Goal: Information Seeking & Learning: Learn about a topic

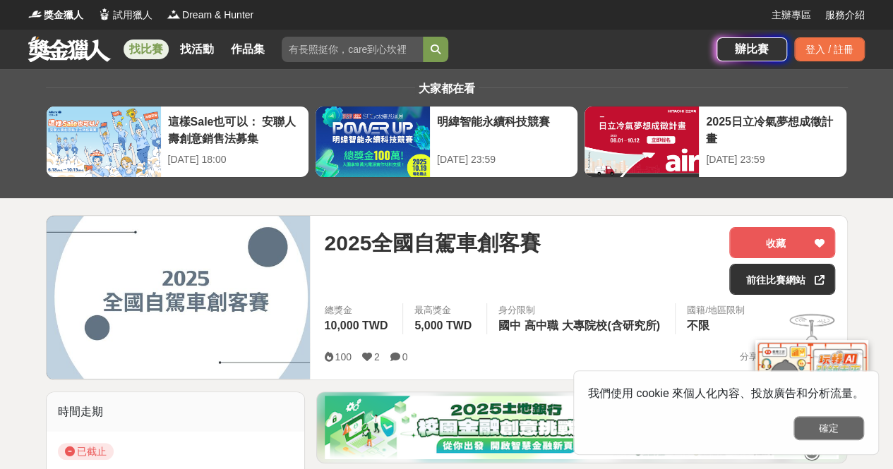
click at [827, 426] on button "確定" at bounding box center [828, 428] width 71 height 24
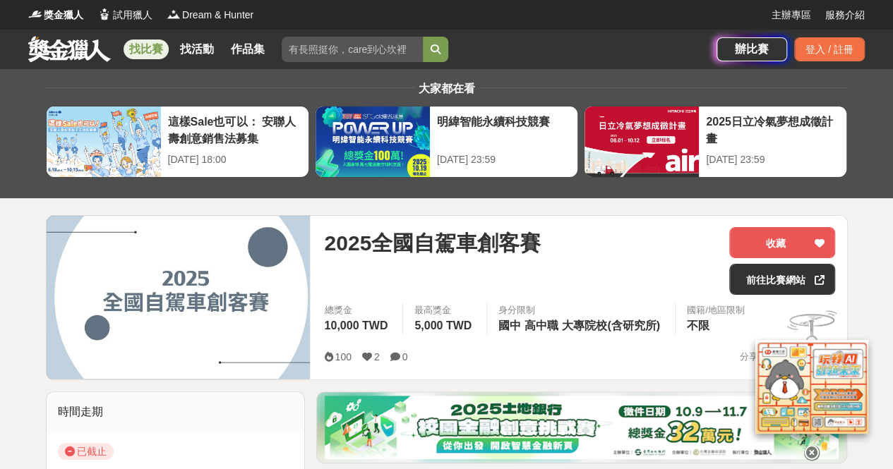
click at [257, 275] on img at bounding box center [179, 297] width 264 height 163
click at [558, 322] on span "高中職" at bounding box center [541, 326] width 34 height 12
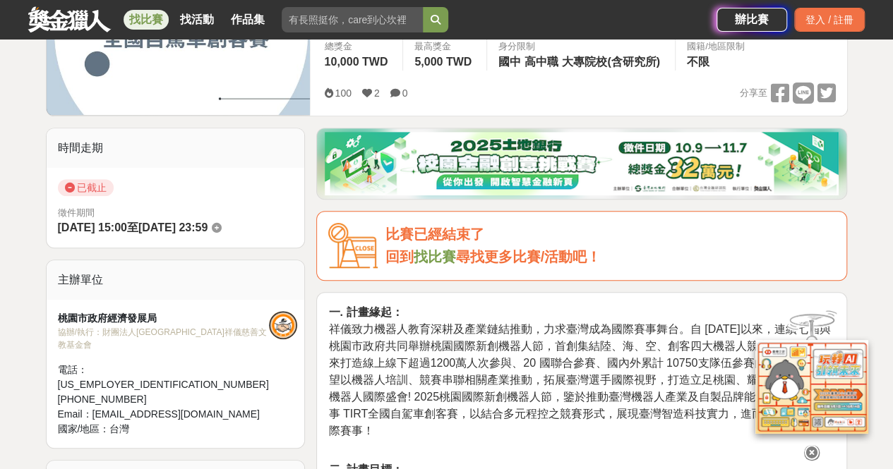
scroll to position [282, 0]
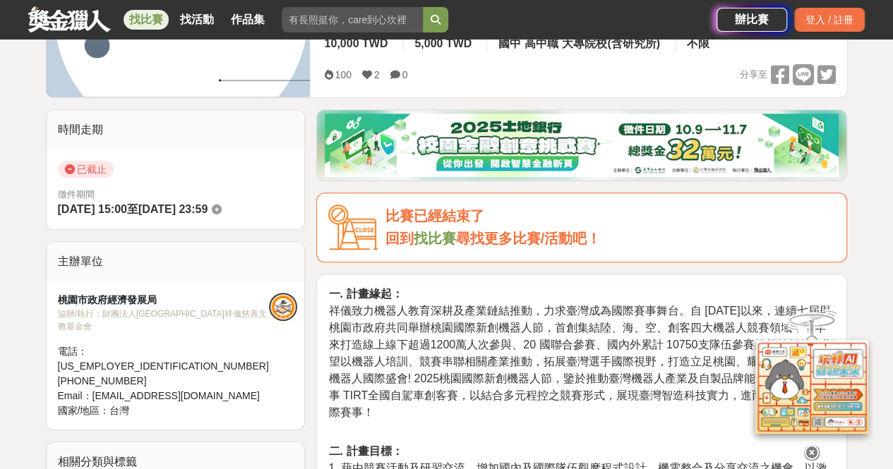
click at [805, 447] on icon at bounding box center [812, 453] width 16 height 16
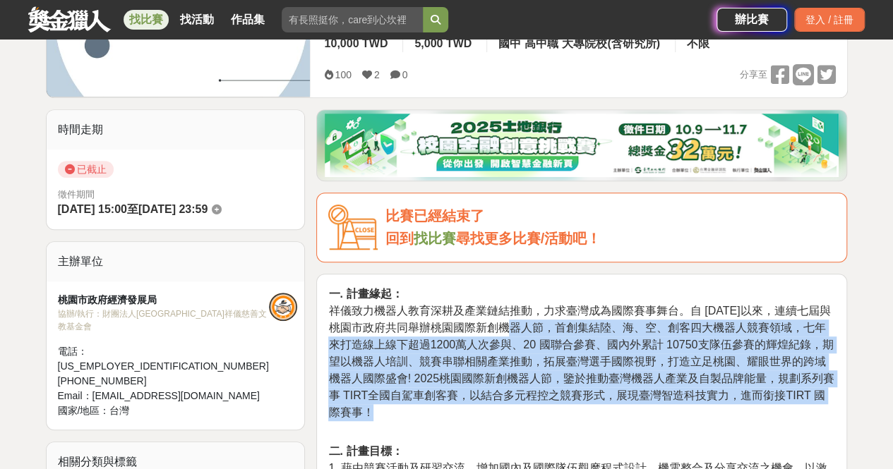
drag, startPoint x: 507, startPoint y: 325, endPoint x: 854, endPoint y: 416, distance: 358.4
click at [650, 344] on span "祥儀致力機器人教育深耕及產業鏈結推動，力求臺灣成為國際賽事舞台。自 2018 年以來，連續七屆與桃園市政府共同舉辦桃園國際新創機器人節，首創集結陸、海、空、創…" at bounding box center [580, 362] width 505 height 114
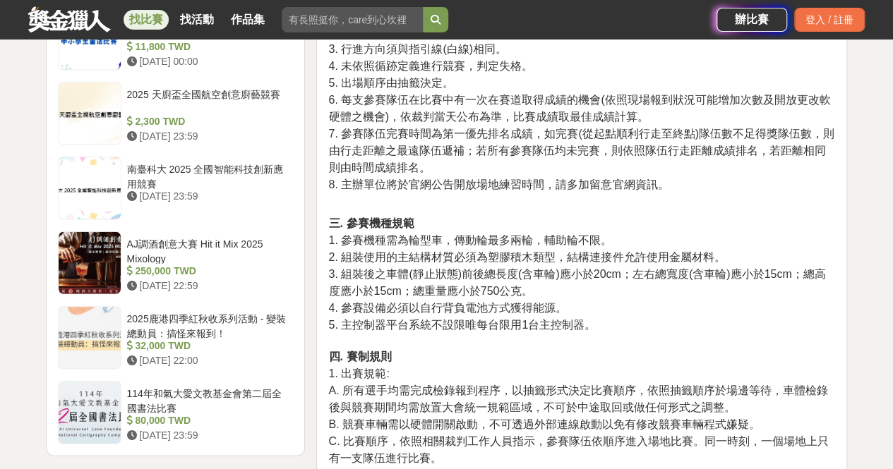
scroll to position [1764, 0]
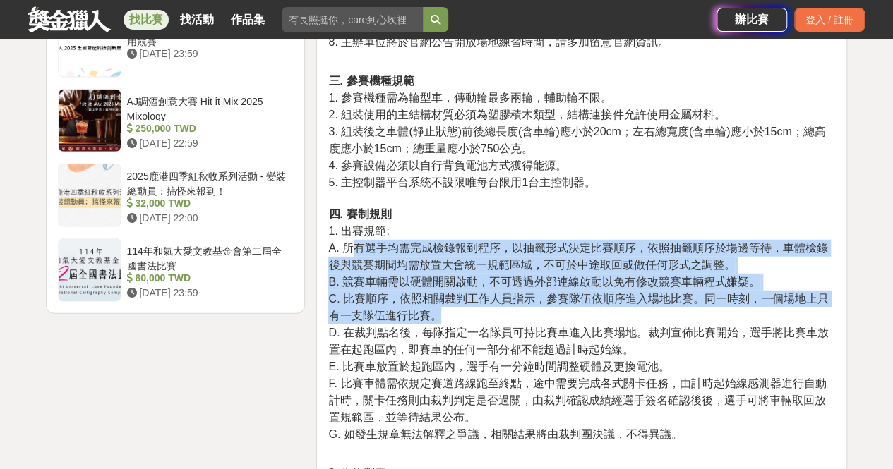
drag, startPoint x: 357, startPoint y: 258, endPoint x: 741, endPoint y: 325, distance: 389.8
click at [741, 325] on p "三. 參賽機種規範 1. 參賽機種需為輪型車，傳動輪最多兩輪，輔助輪不限。 2. 組裝使用的主結構材質必須為塑膠積木類型，結構連接件允許使用金屬材料。 3. …" at bounding box center [581, 258] width 507 height 370
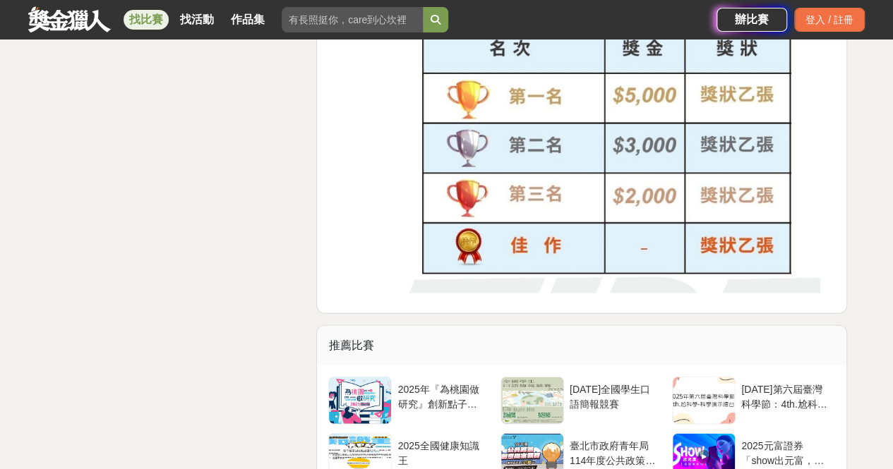
scroll to position [4446, 0]
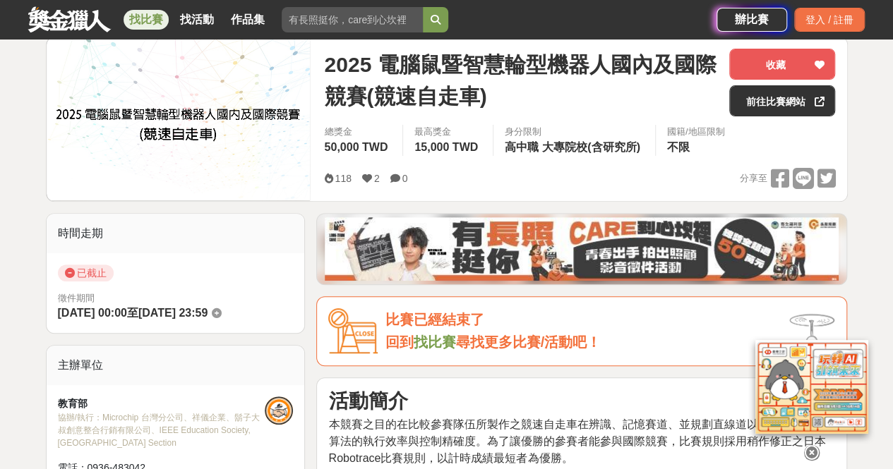
scroll to position [71, 0]
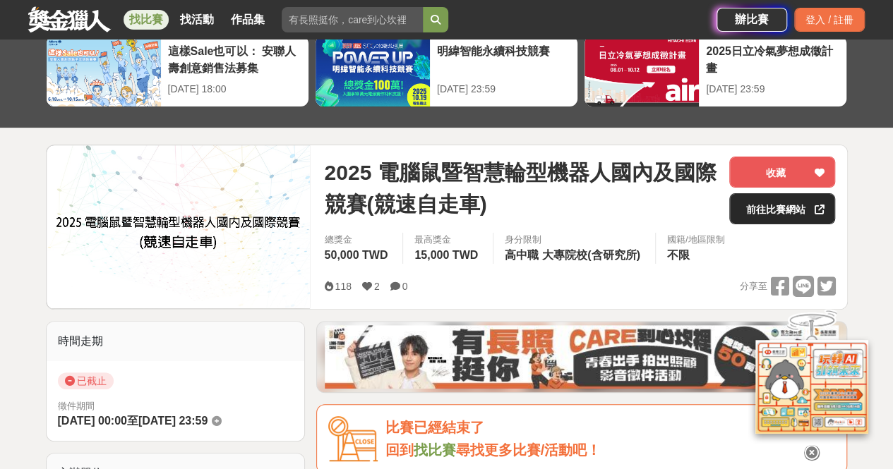
click at [773, 205] on link "前往比賽網站" at bounding box center [782, 208] width 106 height 31
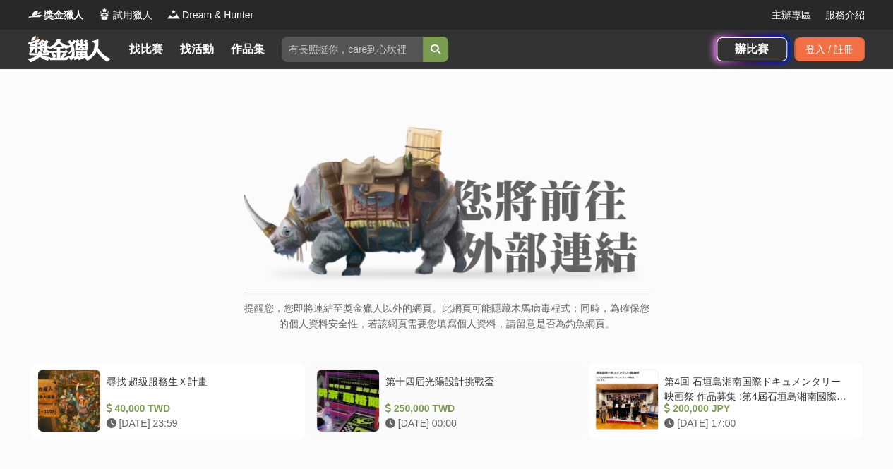
click at [476, 391] on div "第十四屆光陽設計挑戰盃" at bounding box center [478, 388] width 186 height 27
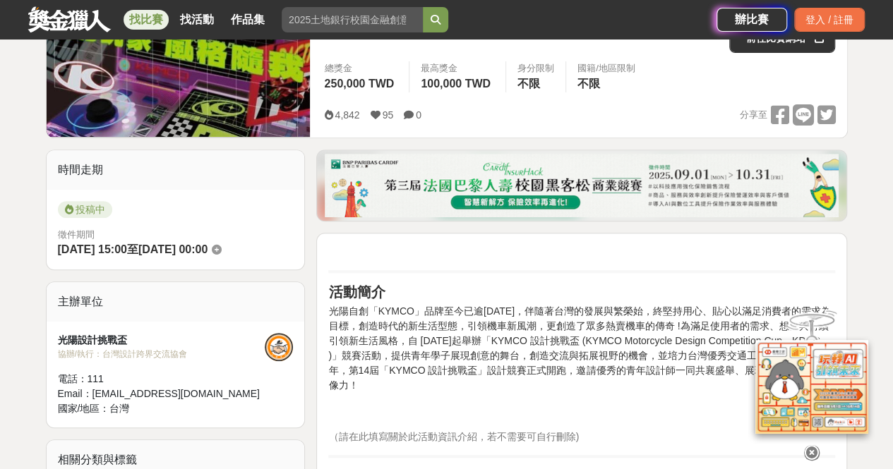
scroll to position [353, 0]
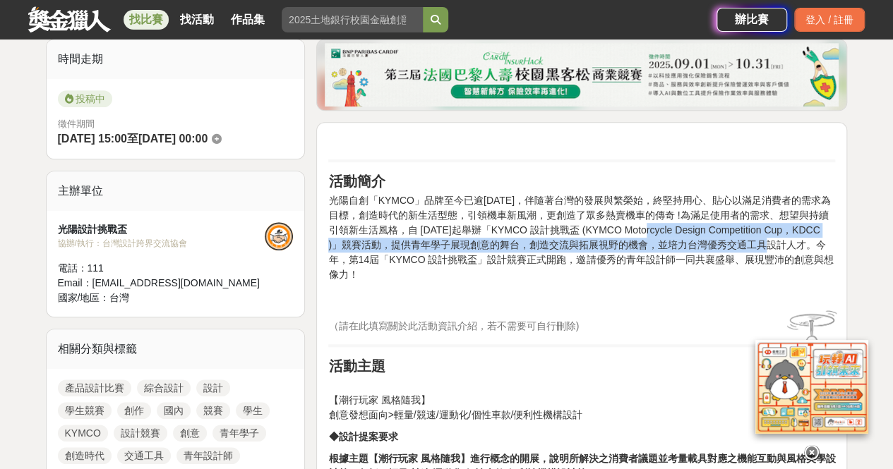
drag, startPoint x: 642, startPoint y: 229, endPoint x: 769, endPoint y: 248, distance: 128.3
click at [769, 248] on p "光陽自創「KYMCO」品牌至今已逾[DATE]，伴隨著台灣的發展與繁榮始，終堅持用心、貼心以滿足消費者的需求為目標，創造時代的新生活型態，引領機車新風潮，更創…" at bounding box center [581, 252] width 507 height 119
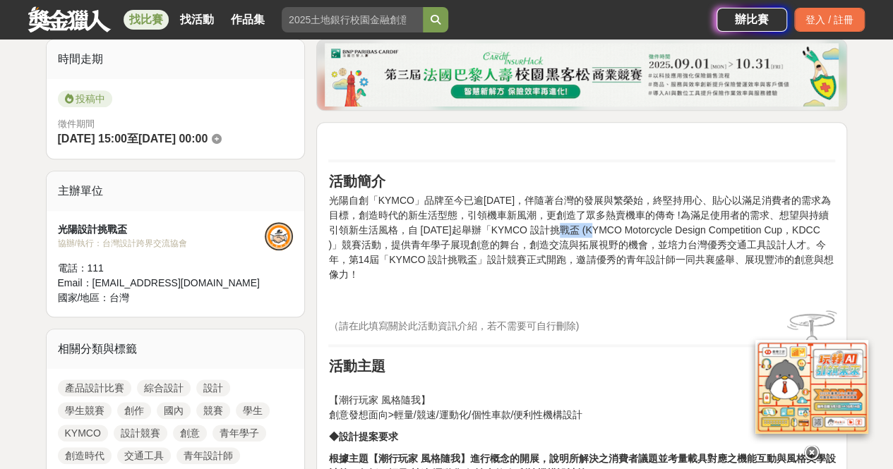
click at [570, 229] on p "光陽自創「KYMCO」品牌至今已逾[DATE]，伴隨著台灣的發展與繁榮始，終堅持用心、貼心以滿足消費者的需求為目標，創造時代的新生活型態，引領機車新風潮，更創…" at bounding box center [581, 252] width 507 height 119
click at [514, 234] on p "光陽自創「KYMCO」品牌至今已逾[DATE]，伴隨著台灣的發展與繁榮始，終堅持用心、貼心以滿足消費者的需求為目標，創造時代的新生活型態，引領機車新風潮，更創…" at bounding box center [581, 252] width 507 height 119
click at [569, 217] on p "光陽自創「KYMCO」品牌至今已逾[DATE]，伴隨著台灣的發展與繁榮始，終堅持用心、貼心以滿足消費者的需求為目標，創造時代的新生活型態，引領機車新風潮，更創…" at bounding box center [581, 252] width 507 height 119
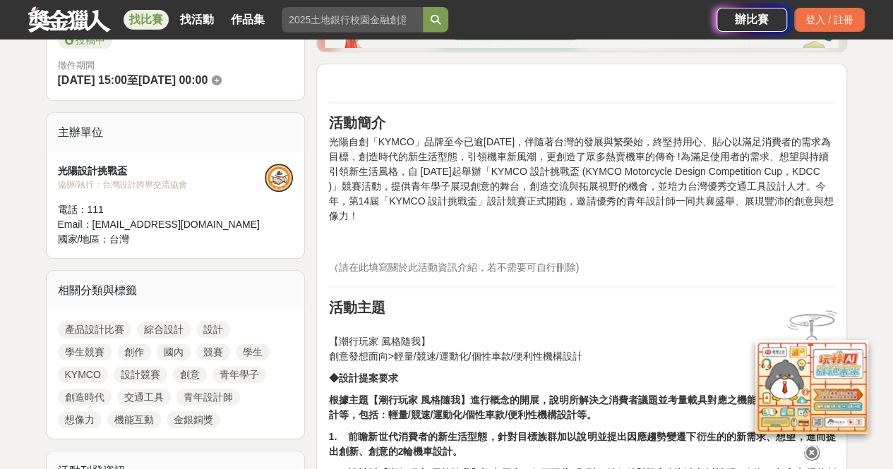
scroll to position [494, 0]
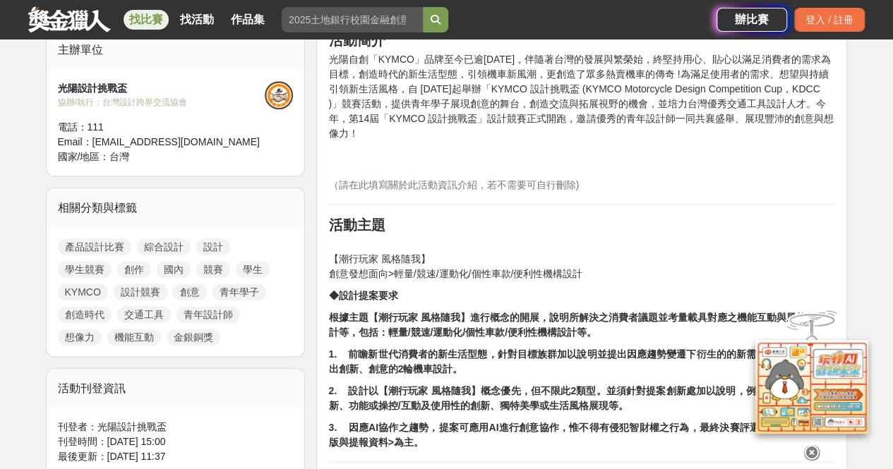
click at [539, 256] on p "【潮行玩家 風格隨我】 創意發想面向>輕量/競速/運動化/個性車款/便利性機構設計" at bounding box center [581, 259] width 507 height 44
click at [401, 257] on p "【潮行玩家 風格隨我】 創意發想面向>輕量/競速/運動化/個性車款/便利性機構設計" at bounding box center [581, 259] width 507 height 44
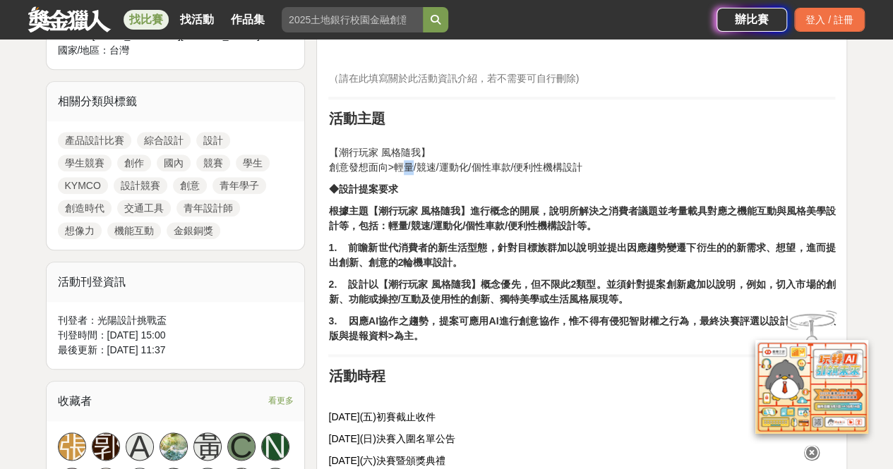
scroll to position [635, 0]
